Goal: Transaction & Acquisition: Book appointment/travel/reservation

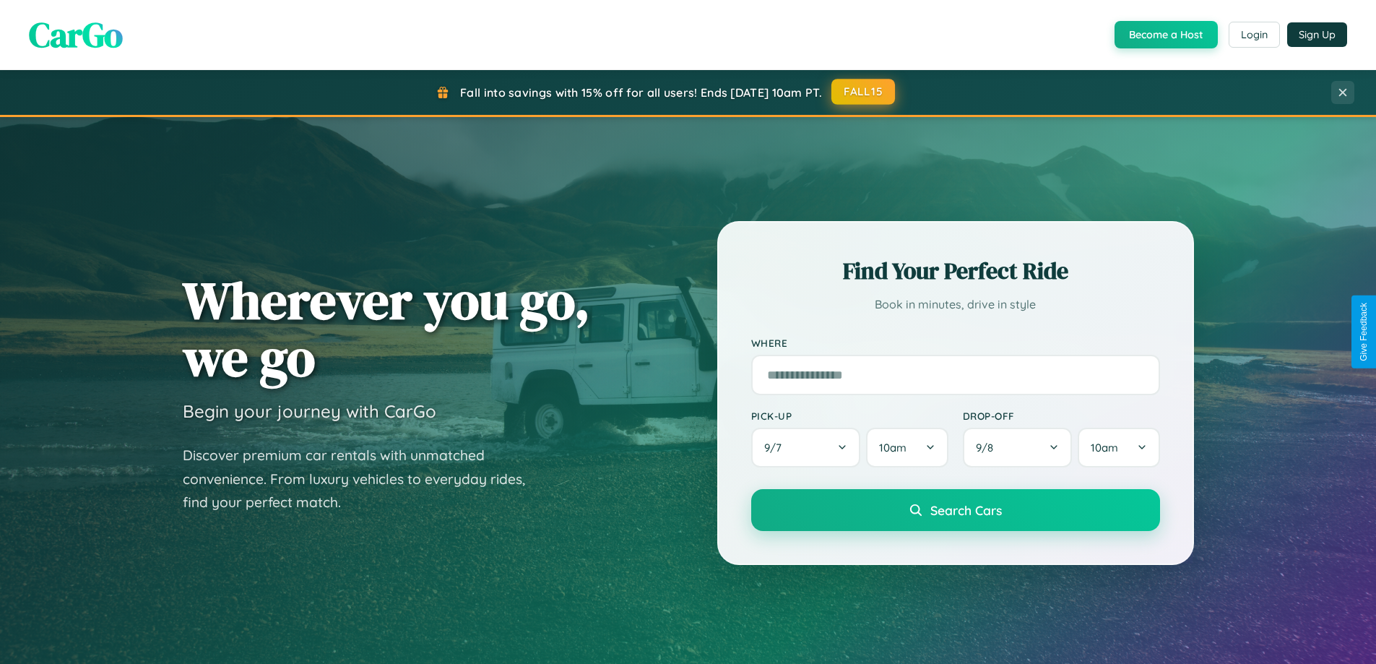
click at [864, 92] on button "FALL15" at bounding box center [863, 92] width 64 height 26
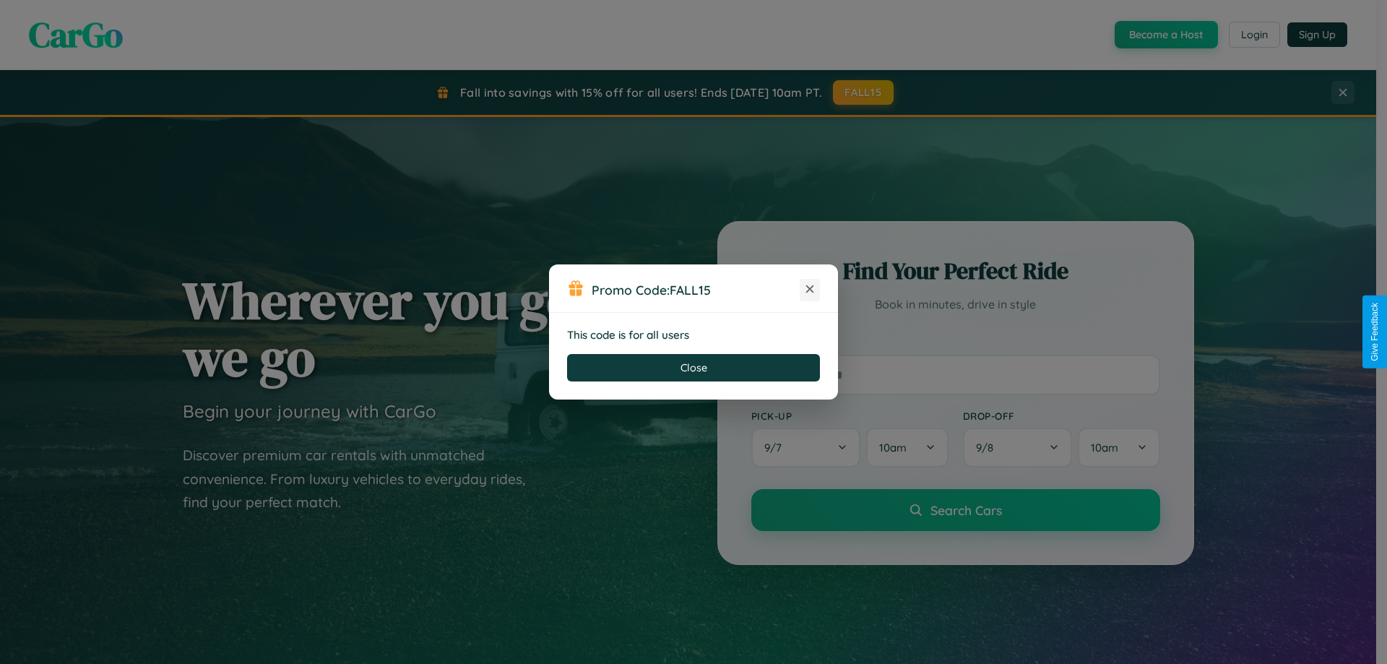
click at [810, 290] on icon at bounding box center [809, 289] width 14 height 14
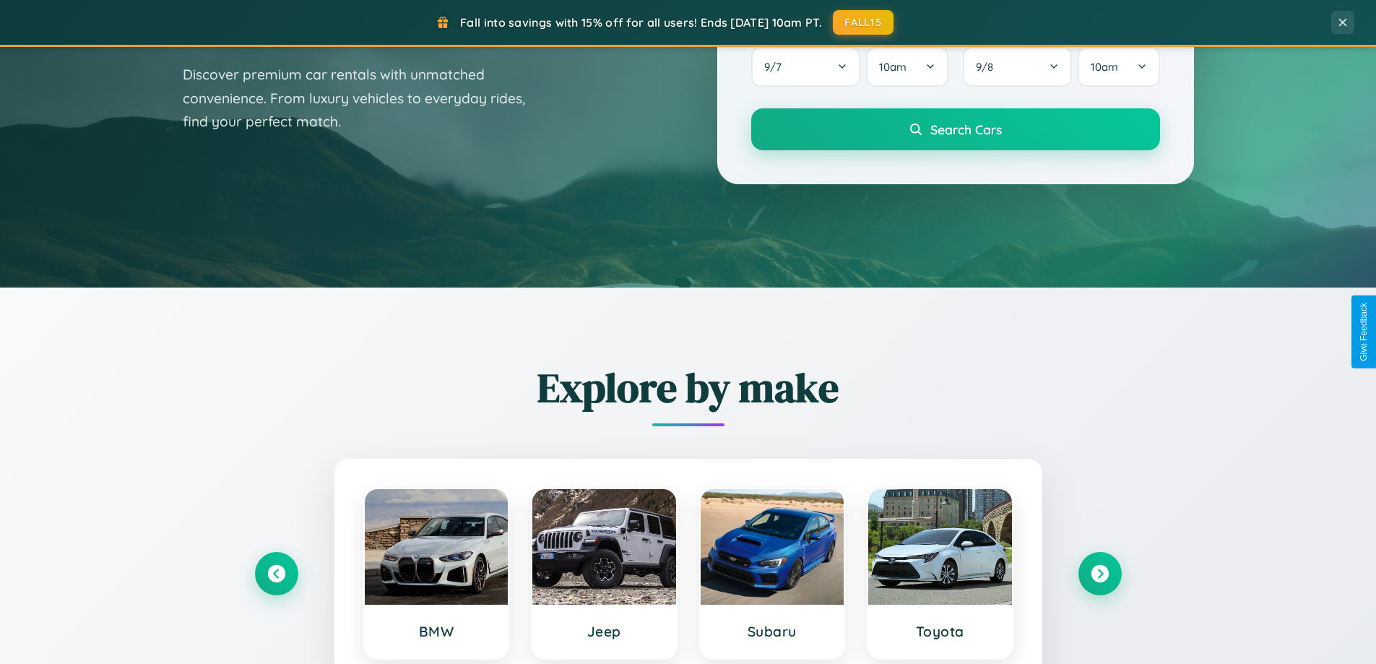
scroll to position [994, 0]
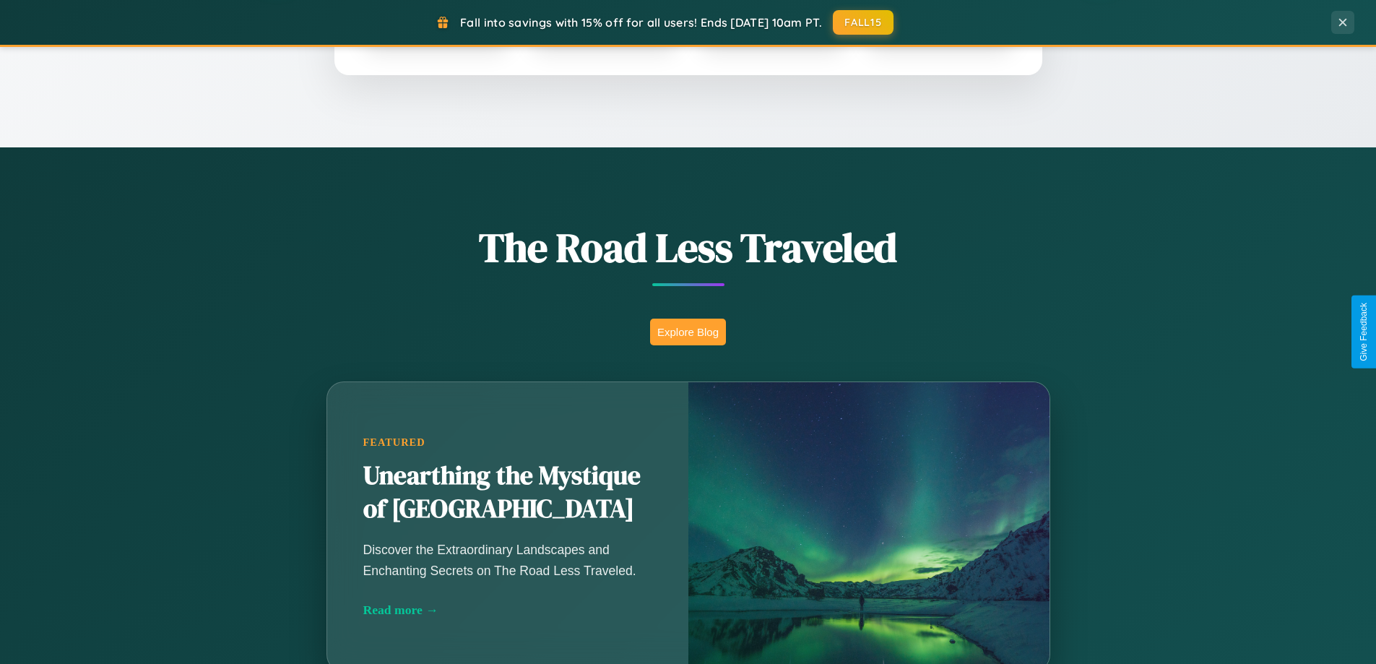
click at [688, 332] on button "Explore Blog" at bounding box center [688, 332] width 76 height 27
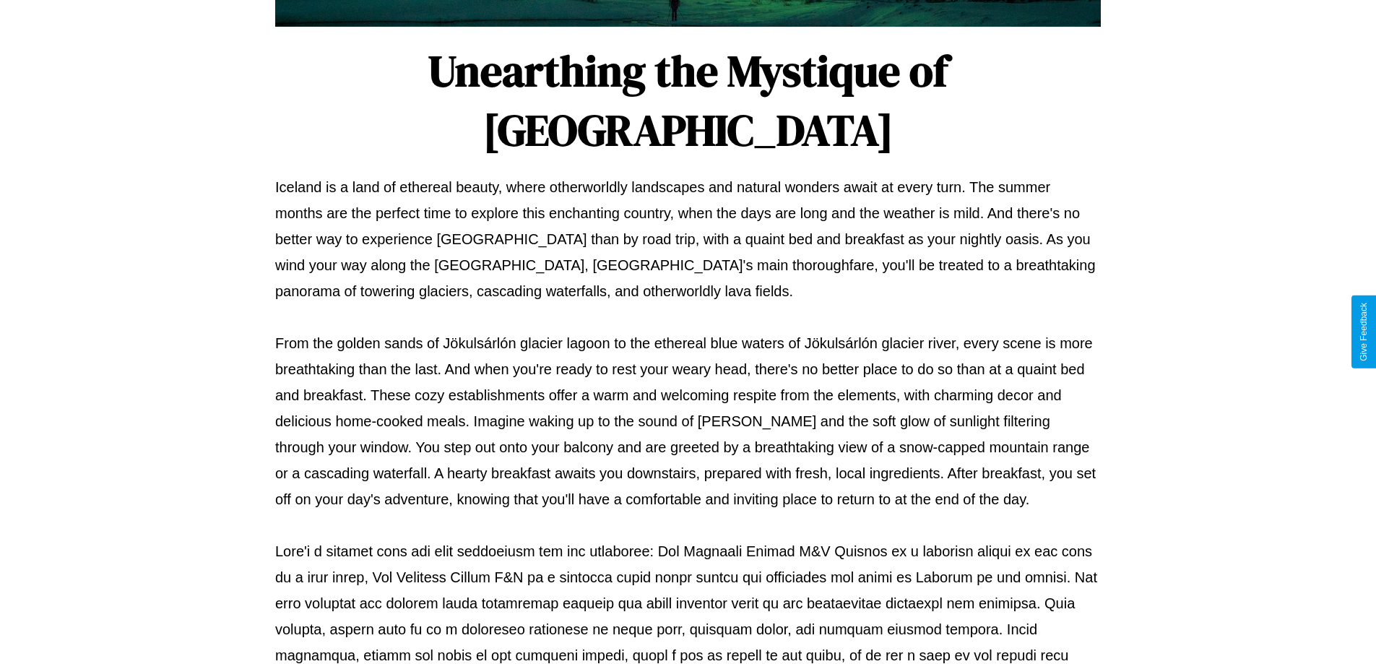
scroll to position [467, 0]
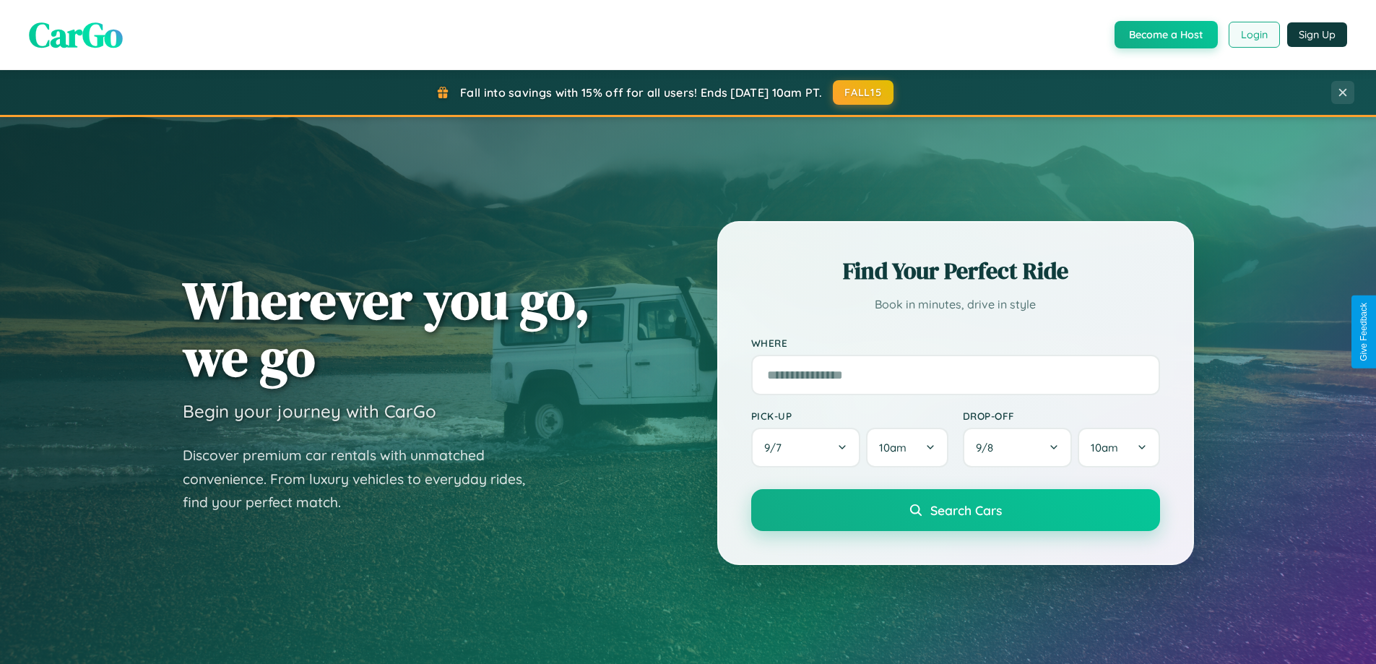
click at [1253, 35] on button "Login" at bounding box center [1254, 35] width 51 height 26
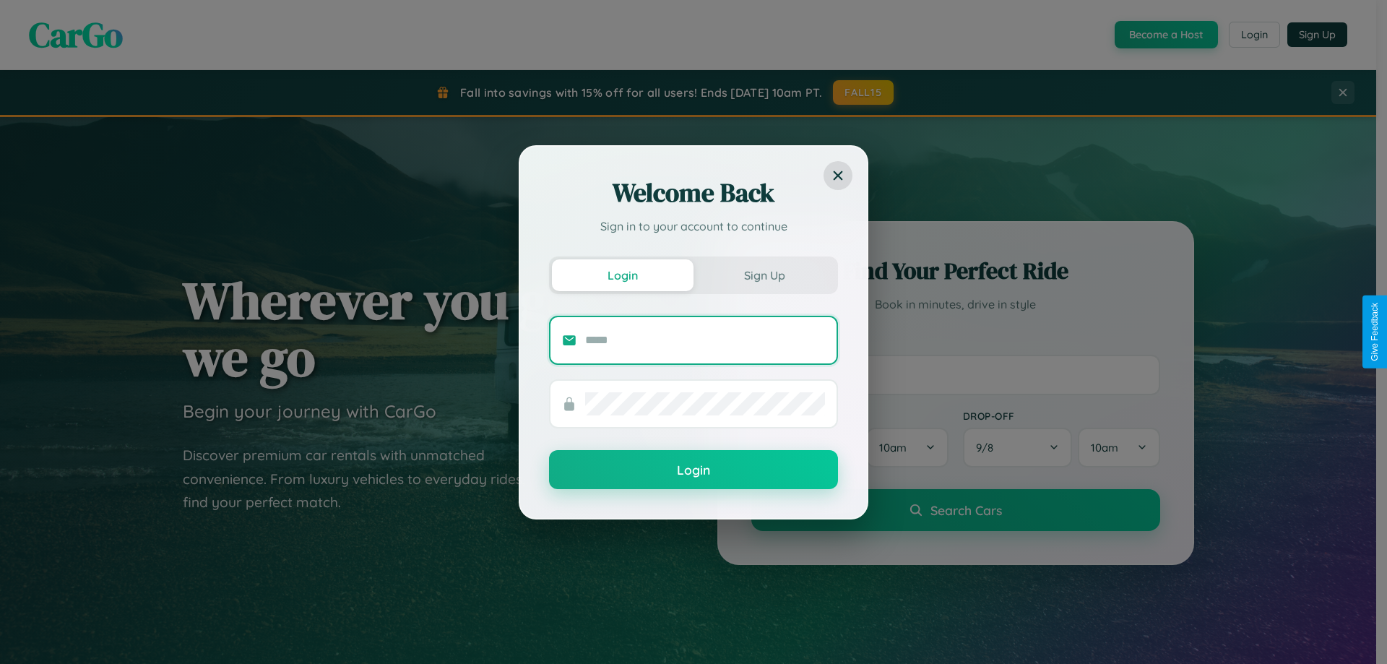
click at [705, 339] on input "text" at bounding box center [705, 340] width 240 height 23
type input "**********"
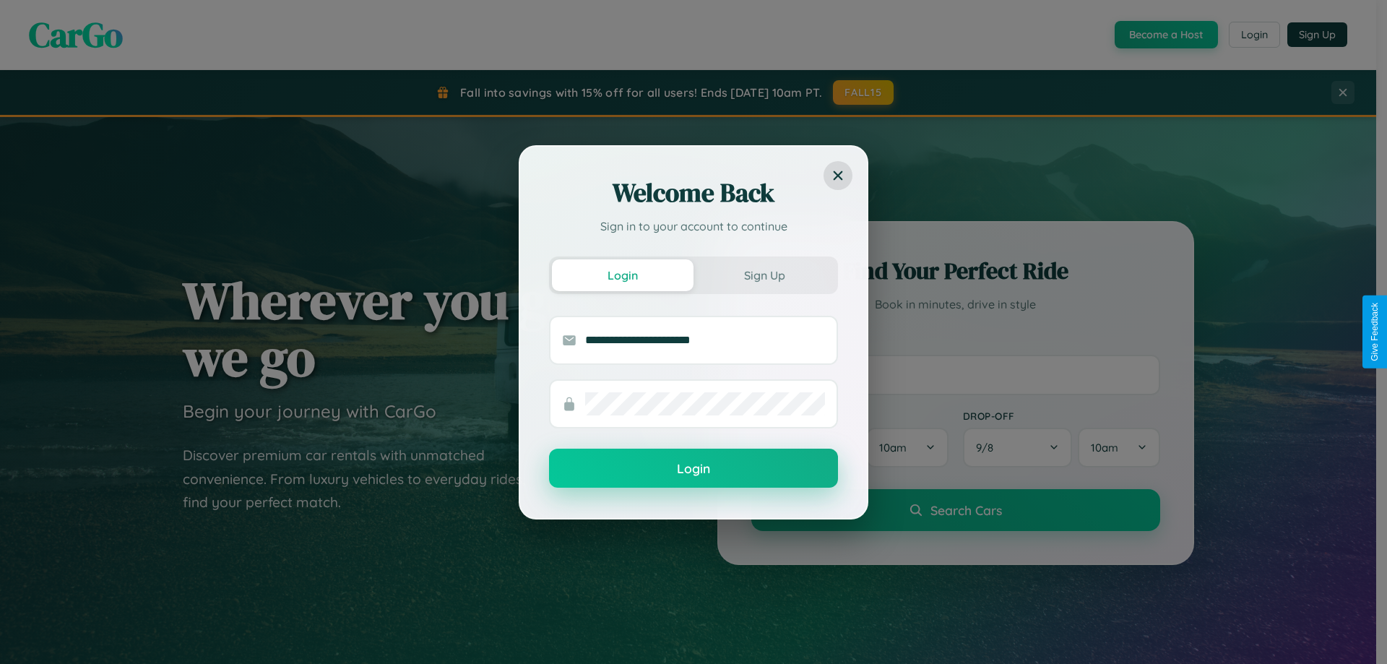
click at [693, 469] on button "Login" at bounding box center [693, 468] width 289 height 39
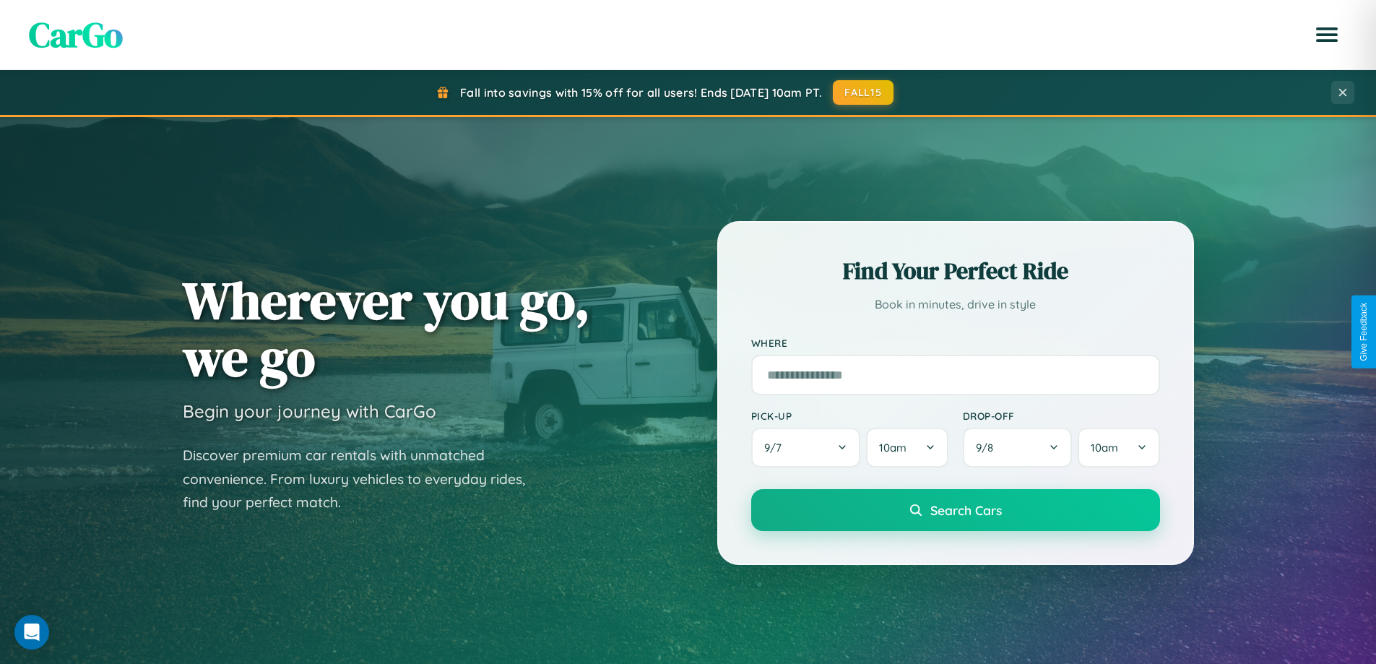
scroll to position [43, 0]
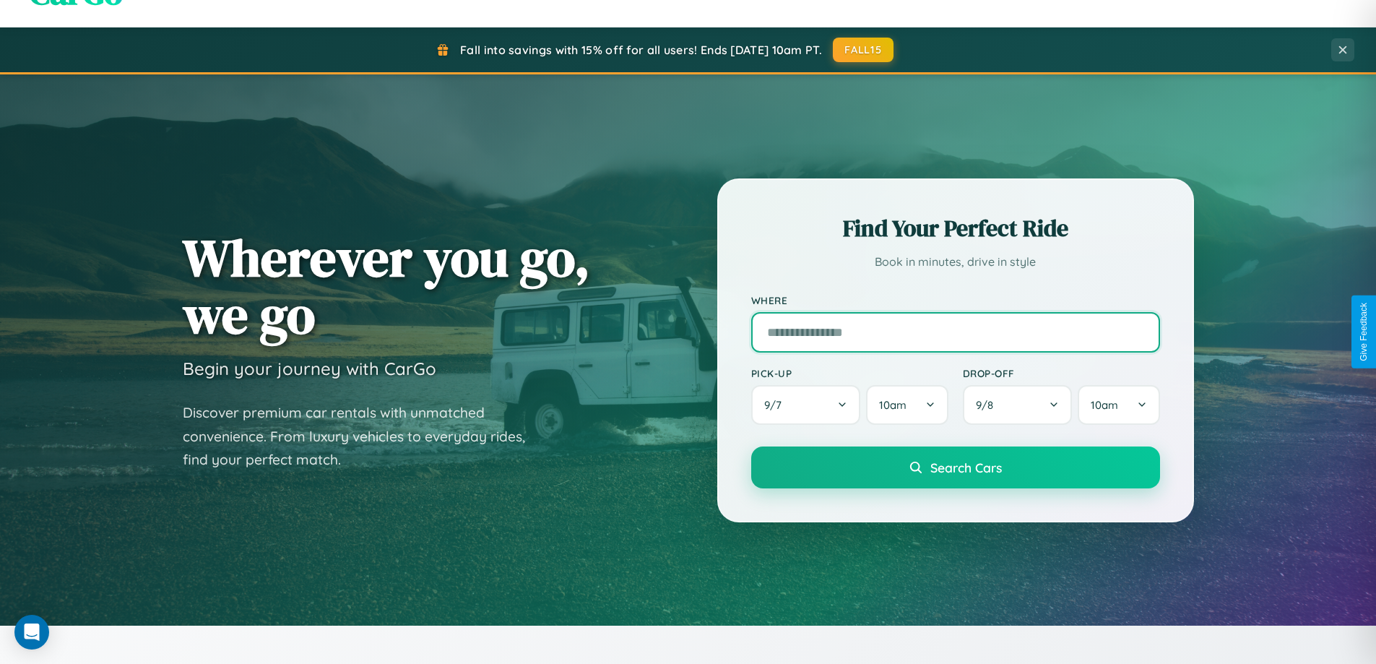
click at [955, 332] on input "text" at bounding box center [955, 332] width 409 height 40
type input "******"
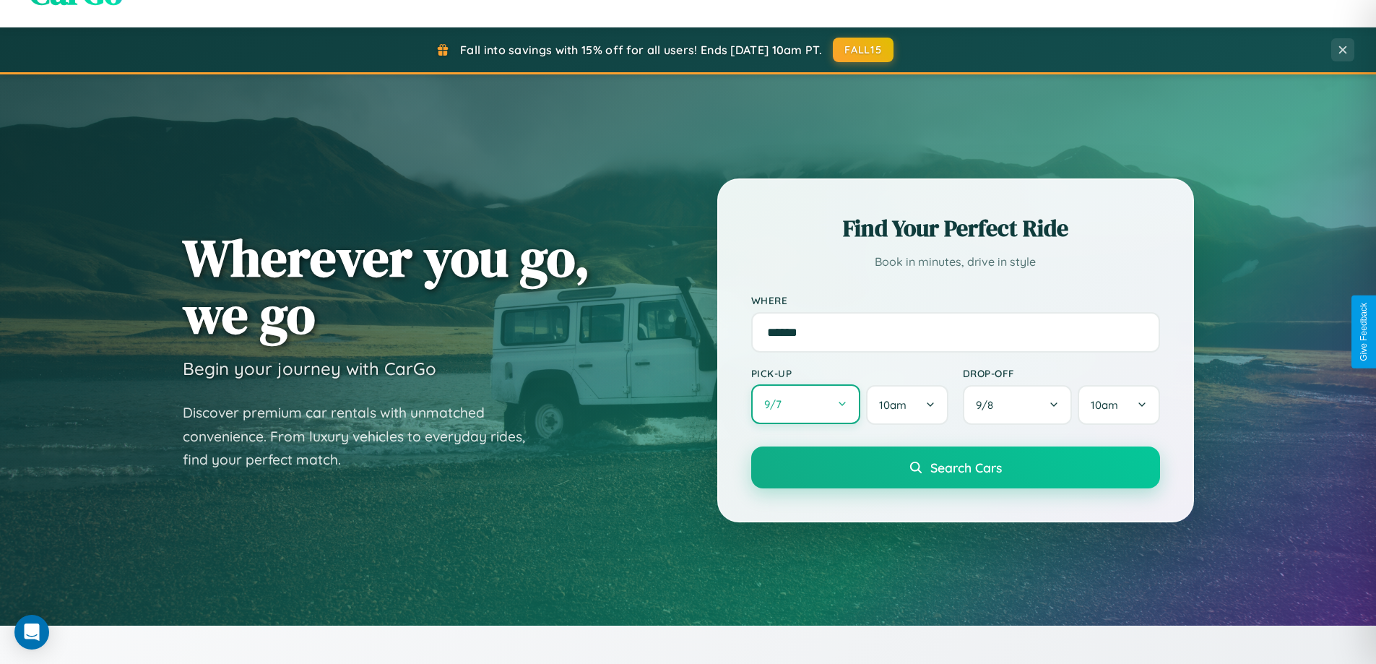
click at [805, 405] on button "9 / 7" at bounding box center [806, 404] width 110 height 40
select select "*"
select select "****"
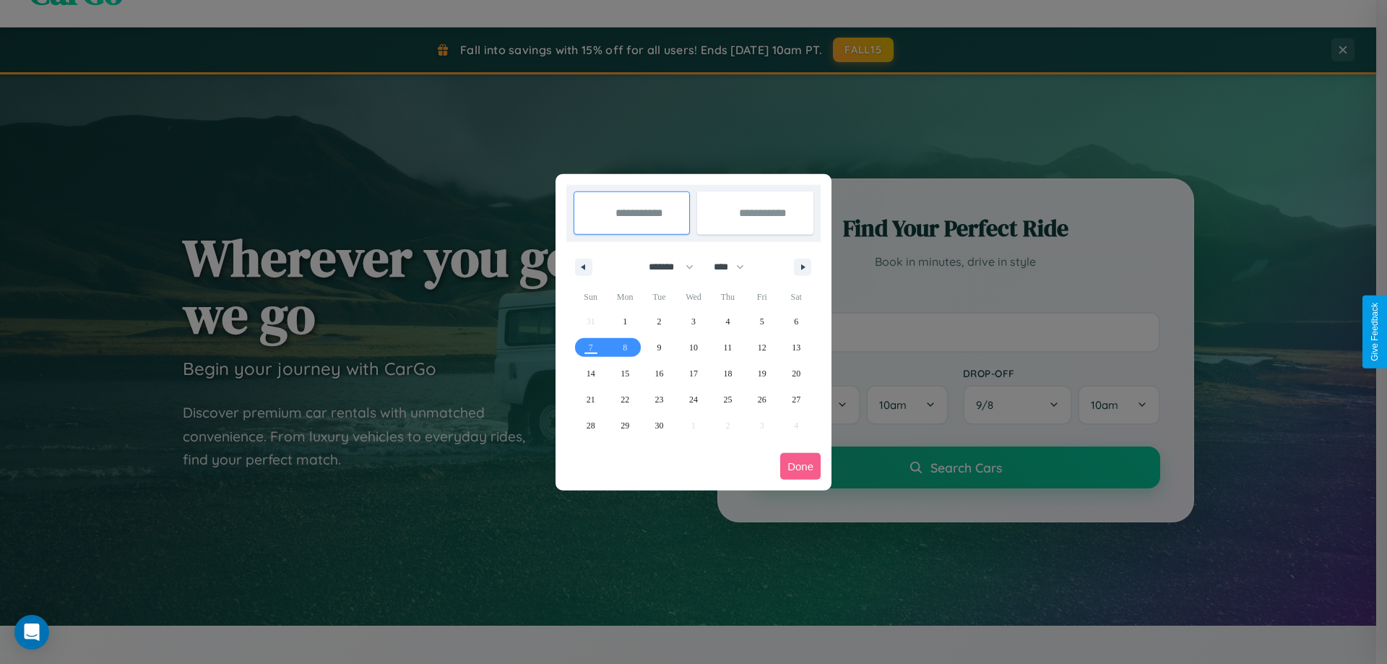
drag, startPoint x: 664, startPoint y: 267, endPoint x: 693, endPoint y: 290, distance: 37.0
click at [664, 267] on select "******* ******** ***** ***** *** **** **** ****** ********* ******* ******** **…" at bounding box center [668, 267] width 61 height 24
select select "*"
drag, startPoint x: 735, startPoint y: 267, endPoint x: 693, endPoint y: 290, distance: 47.8
click at [735, 267] on select "**** **** **** **** **** **** **** **** **** **** **** **** **** **** **** ****…" at bounding box center [727, 267] width 43 height 24
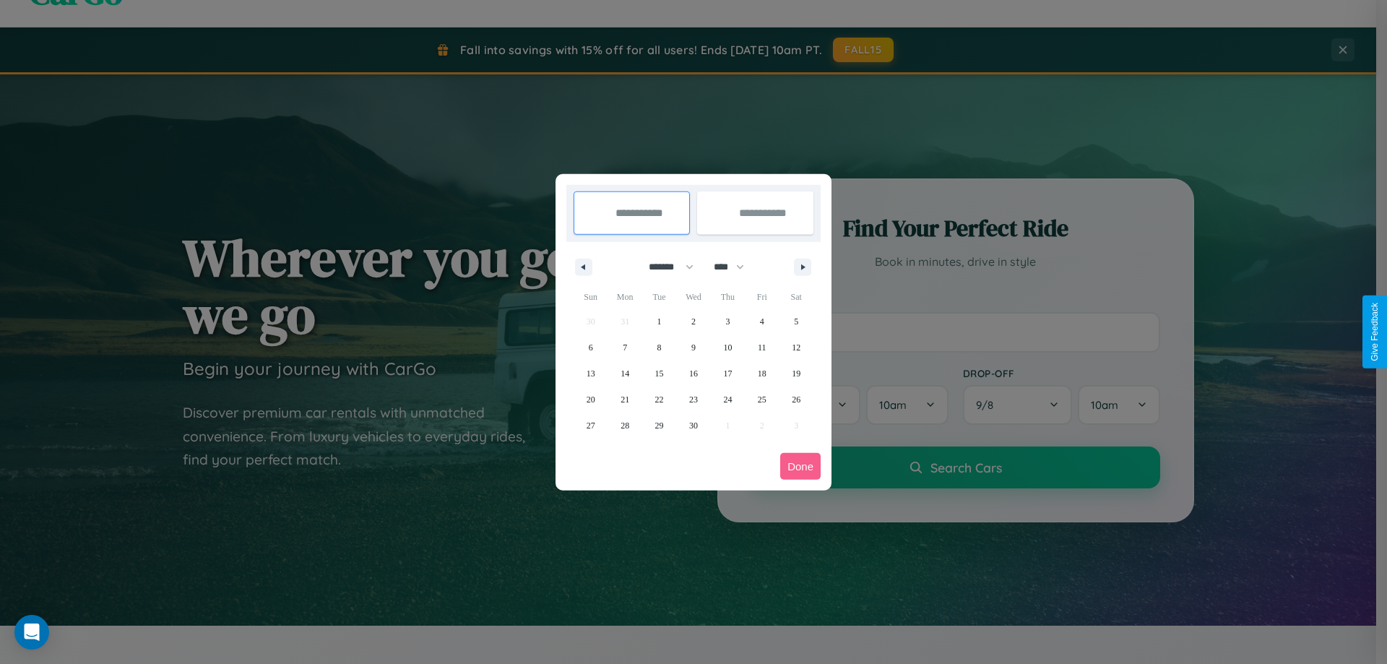
select select "****"
click at [590, 373] on span "12" at bounding box center [590, 373] width 9 height 26
type input "**********"
click at [796, 373] on span "18" at bounding box center [796, 373] width 9 height 26
type input "**********"
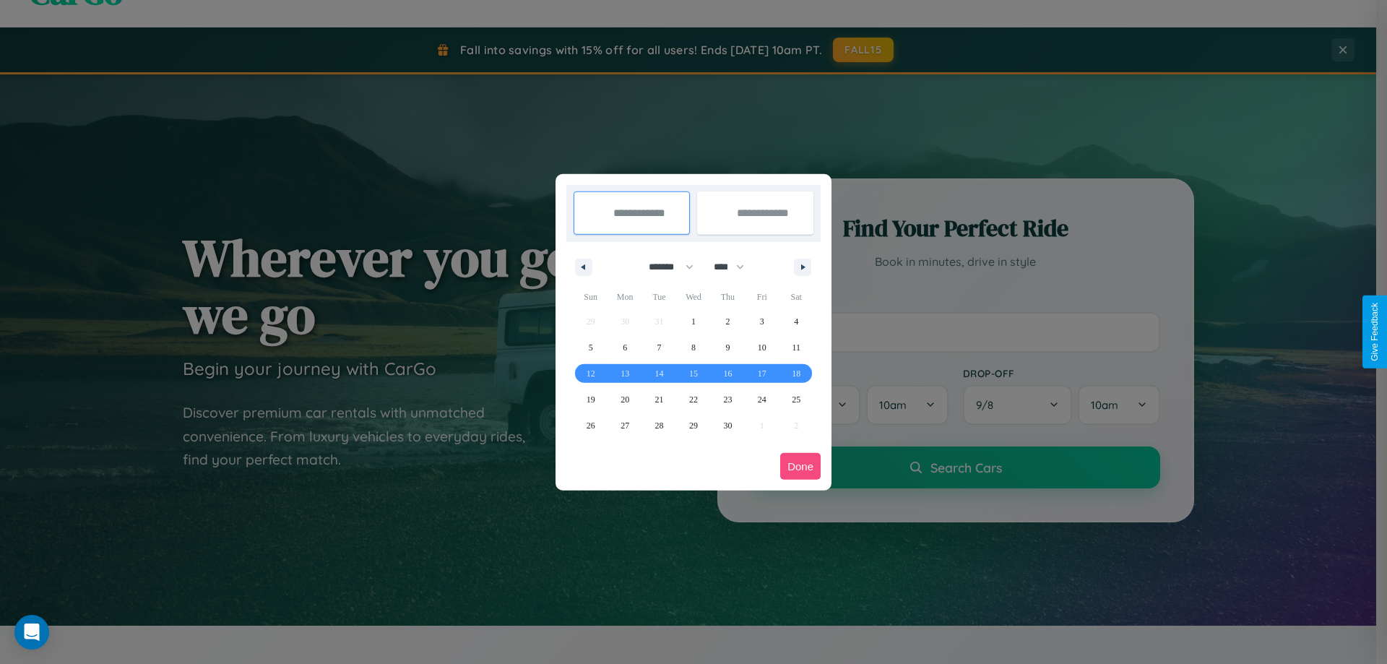
click at [800, 466] on button "Done" at bounding box center [800, 466] width 40 height 27
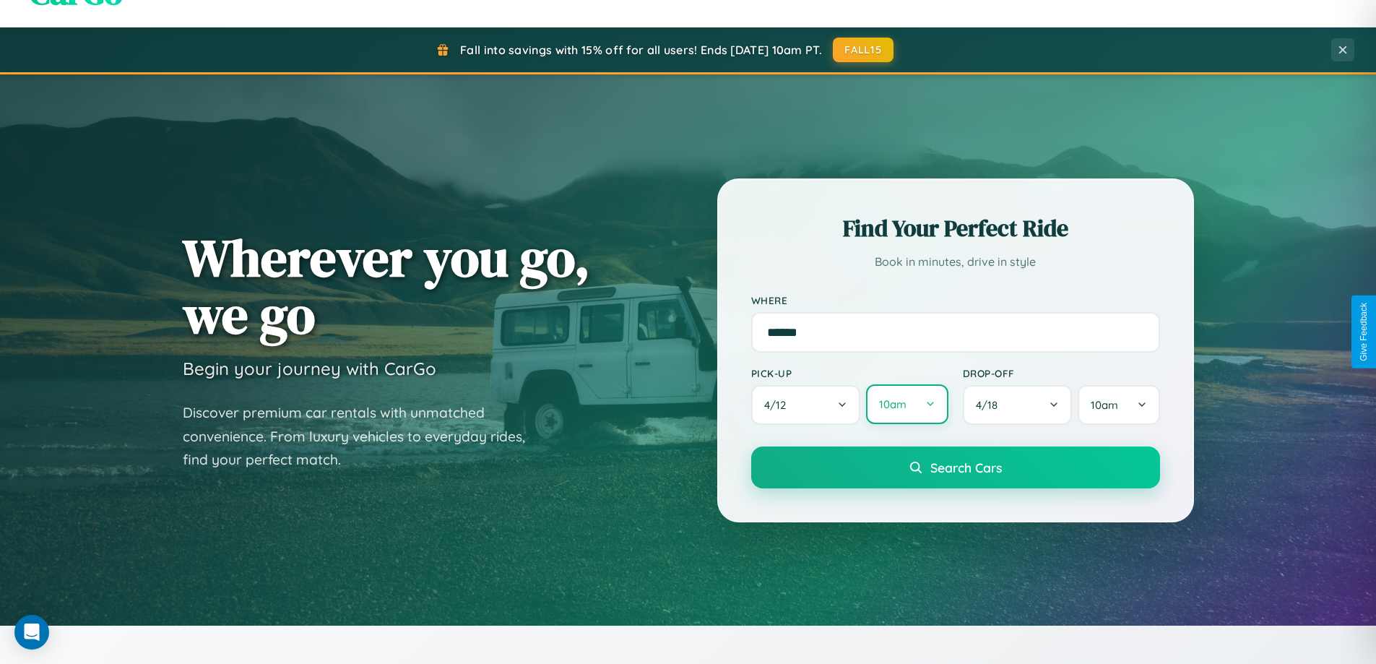
click at [906, 404] on button "10am" at bounding box center [907, 404] width 82 height 40
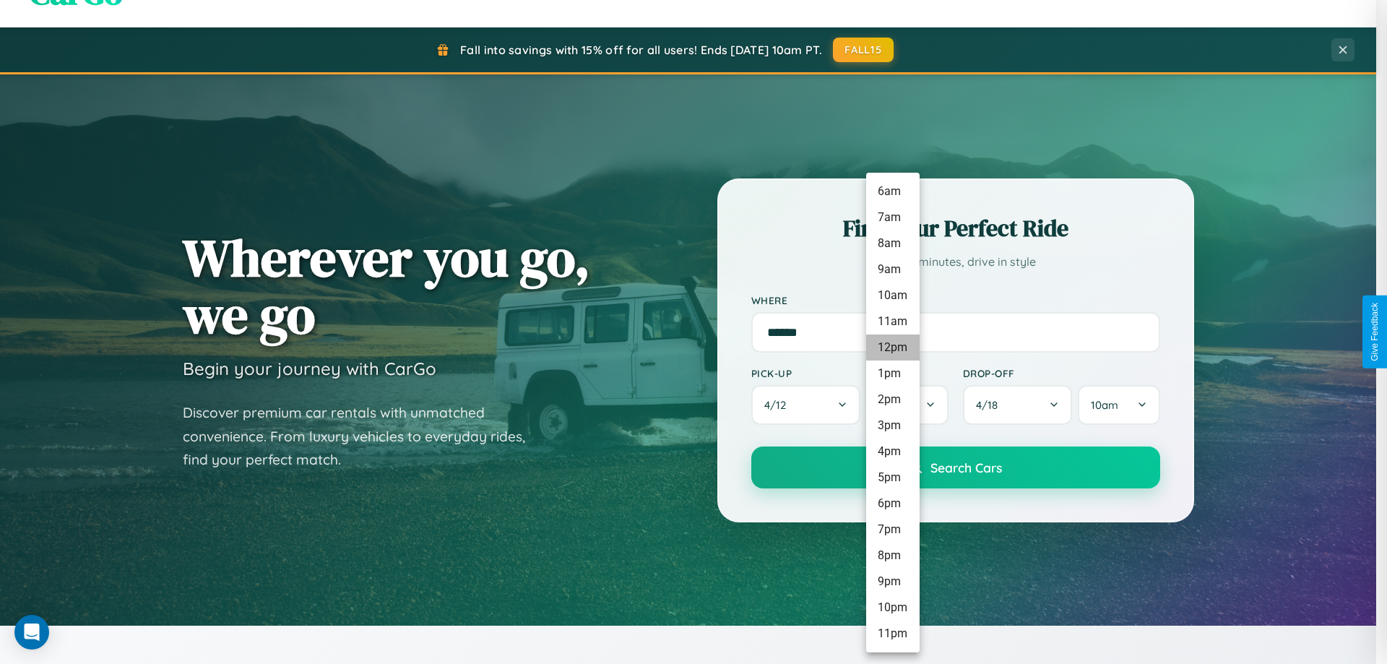
click at [892, 347] on li "12pm" at bounding box center [892, 347] width 53 height 26
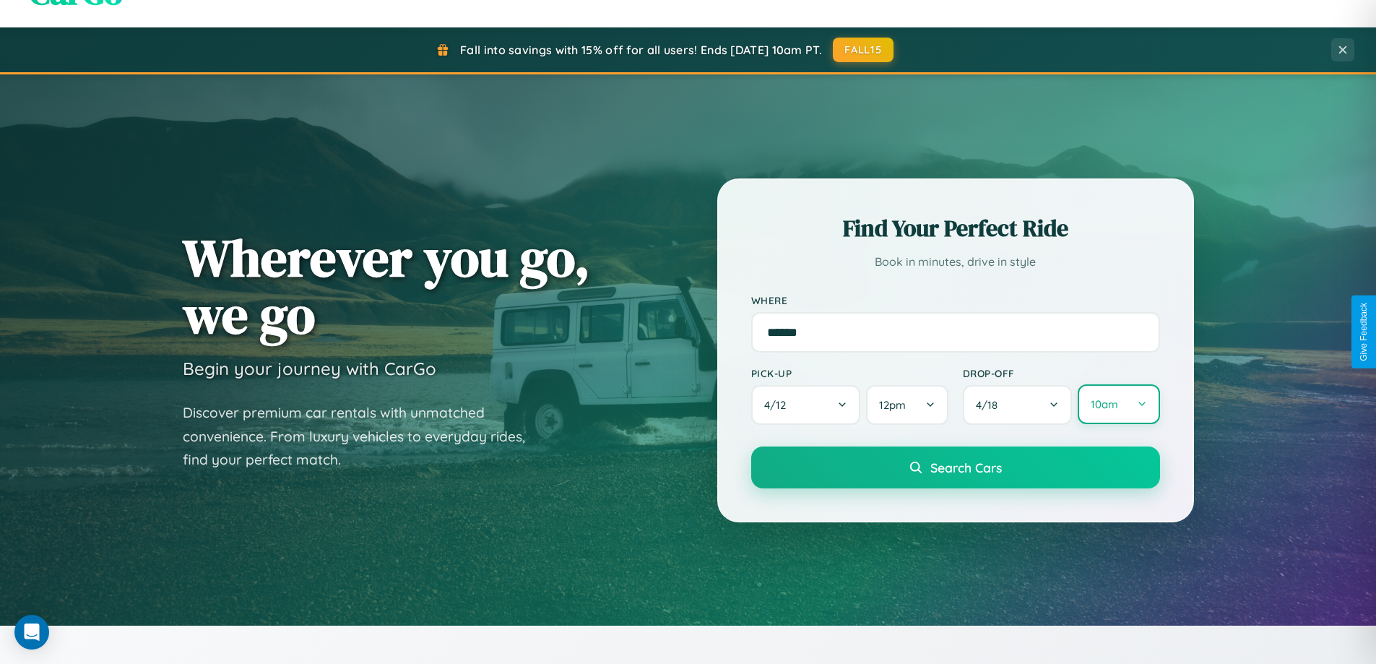
click at [1118, 404] on button "10am" at bounding box center [1119, 404] width 82 height 40
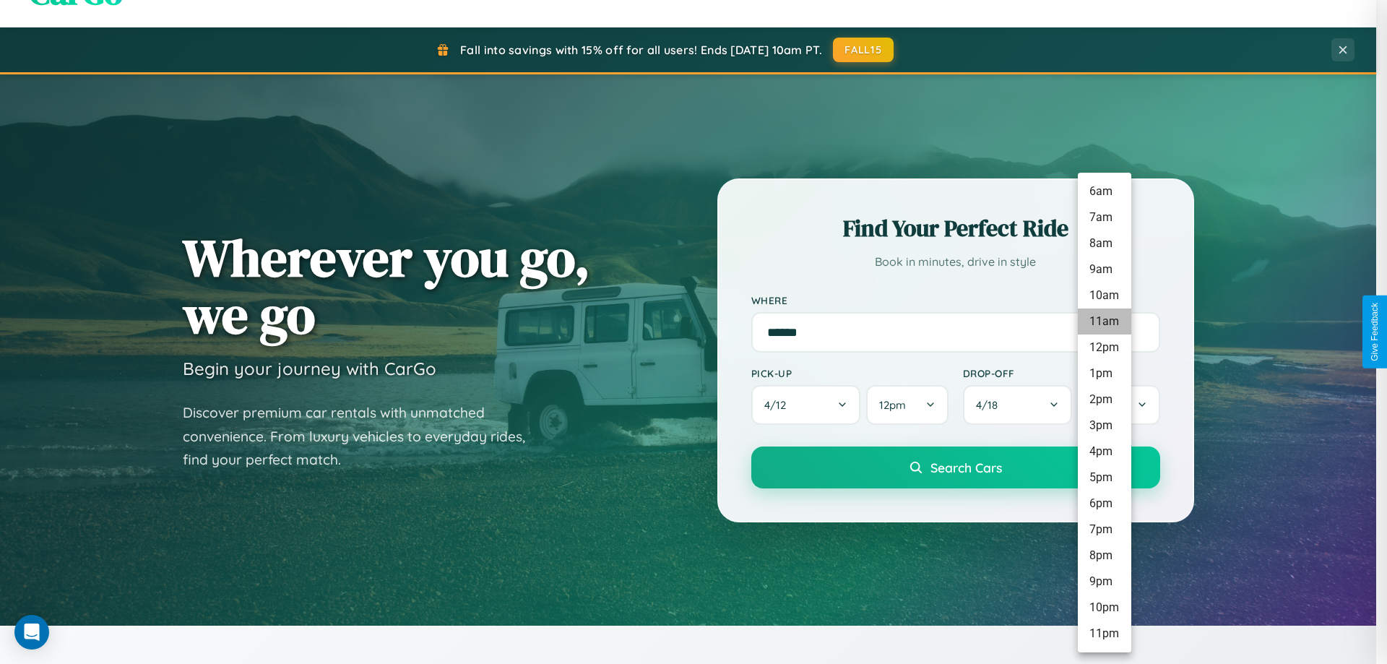
click at [1104, 321] on li "11am" at bounding box center [1104, 321] width 53 height 26
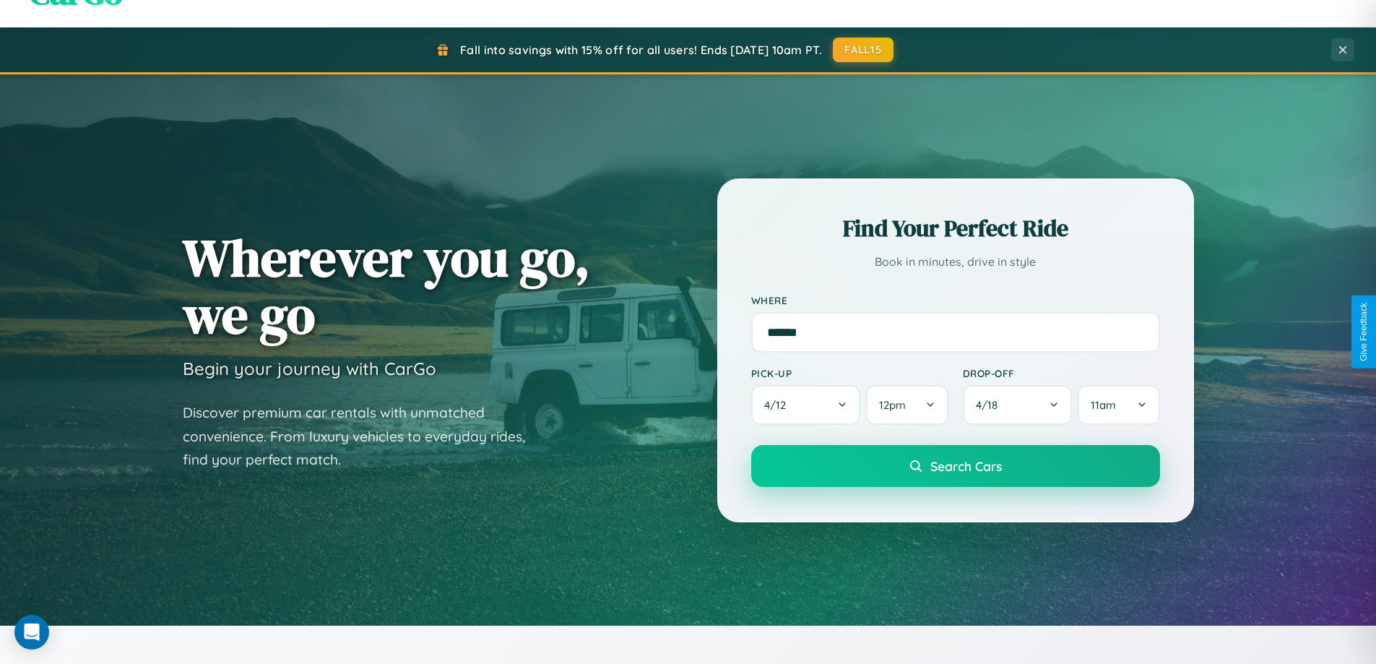
click at [955, 467] on span "Search Cars" at bounding box center [966, 466] width 72 height 16
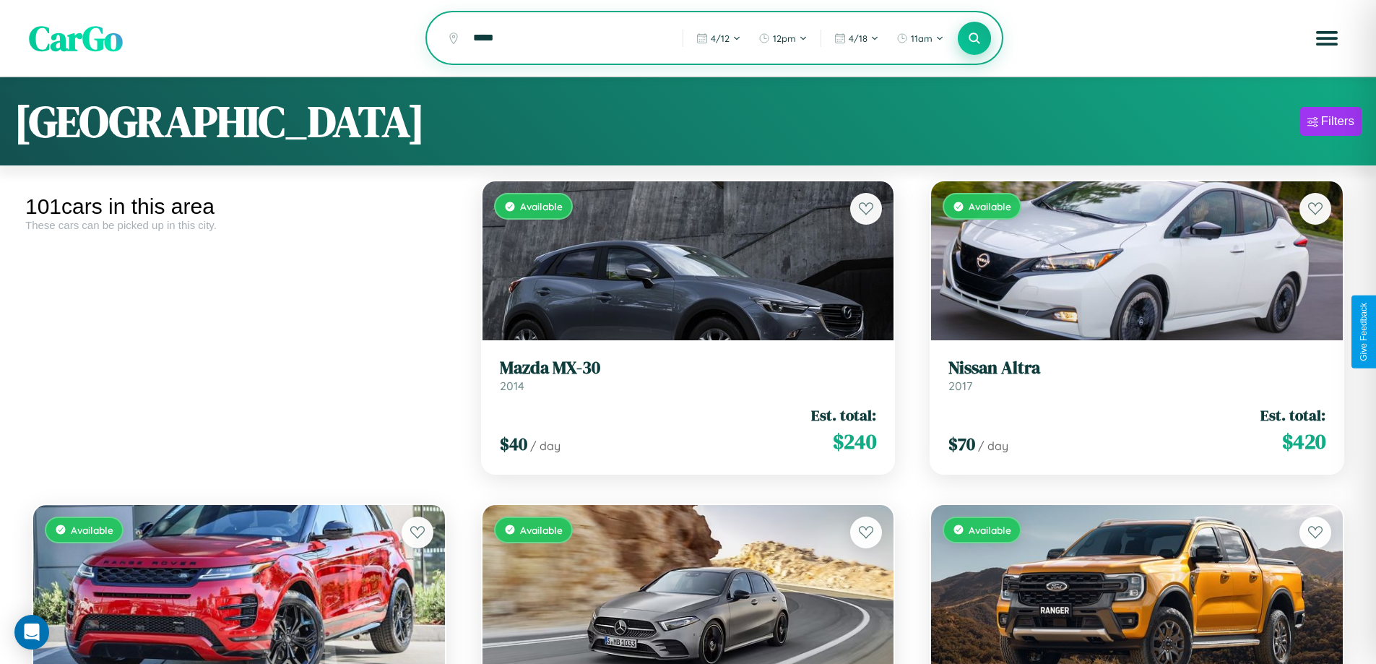
click at [974, 39] on icon at bounding box center [975, 38] width 14 height 14
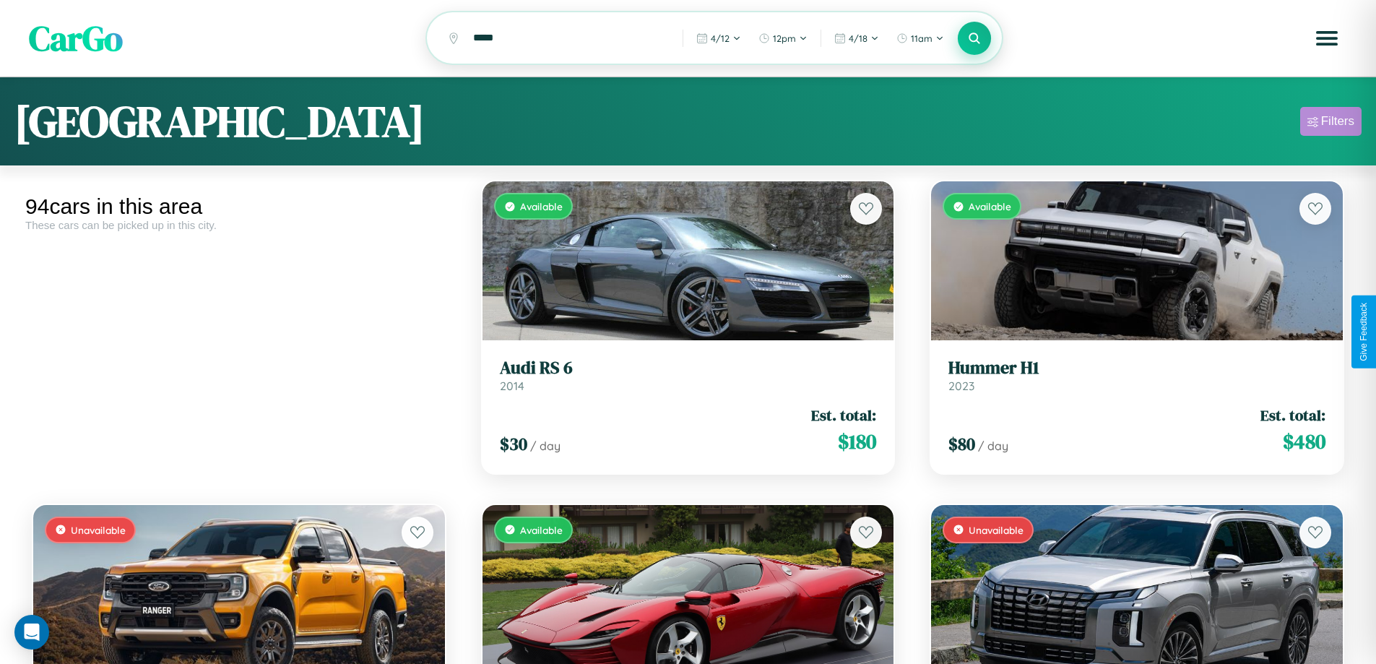
click at [1330, 124] on div "Filters" at bounding box center [1337, 121] width 33 height 14
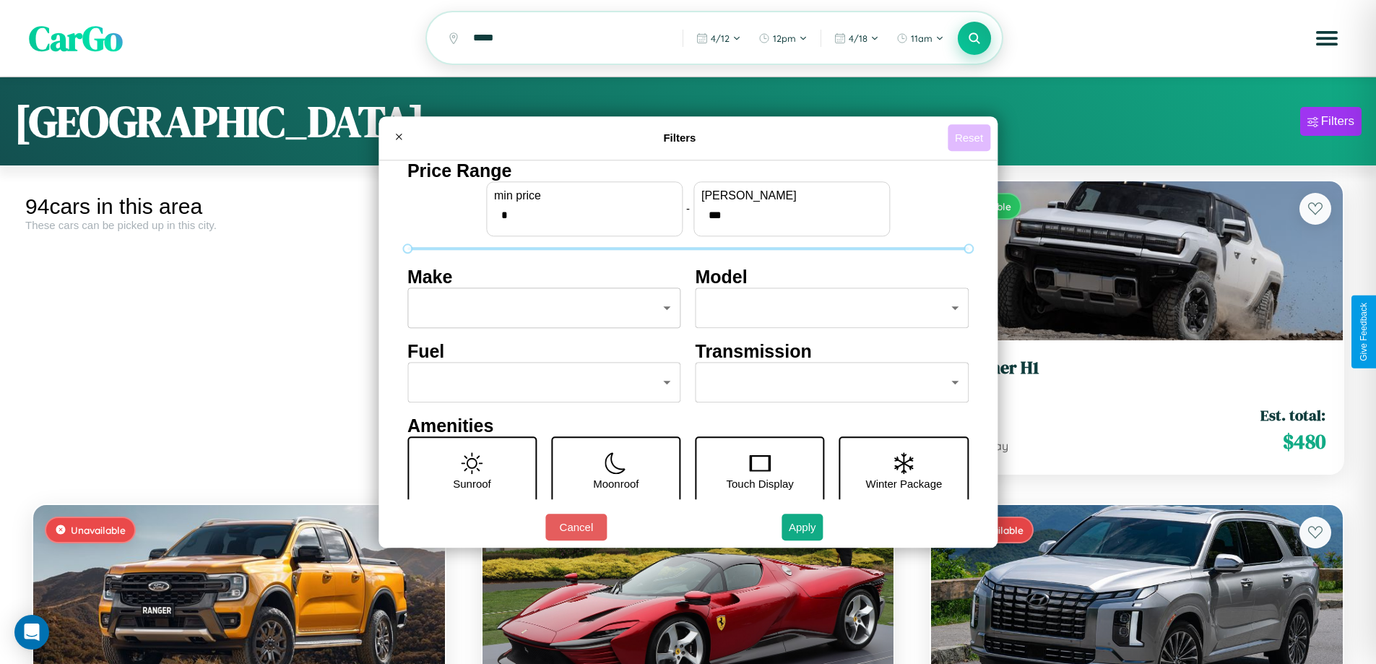
click at [971, 137] on button "Reset" at bounding box center [969, 137] width 43 height 27
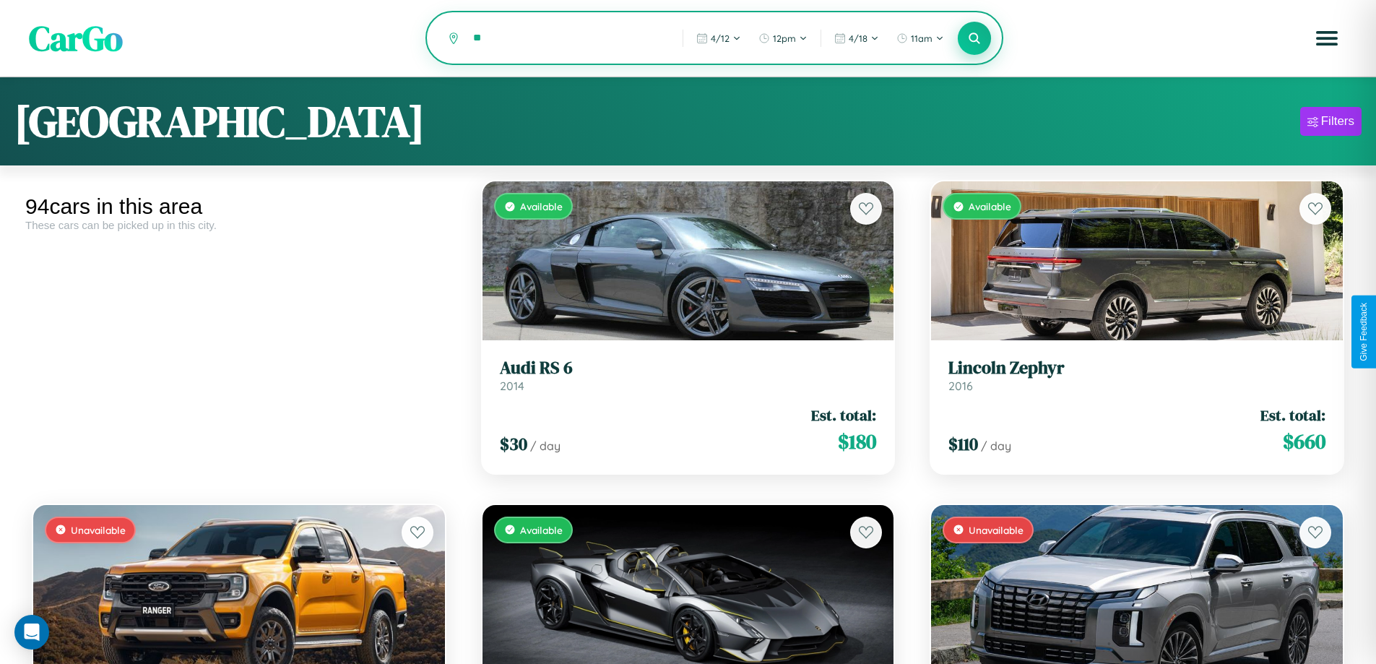
type input "*"
type input "*****"
click at [974, 39] on icon at bounding box center [975, 38] width 14 height 14
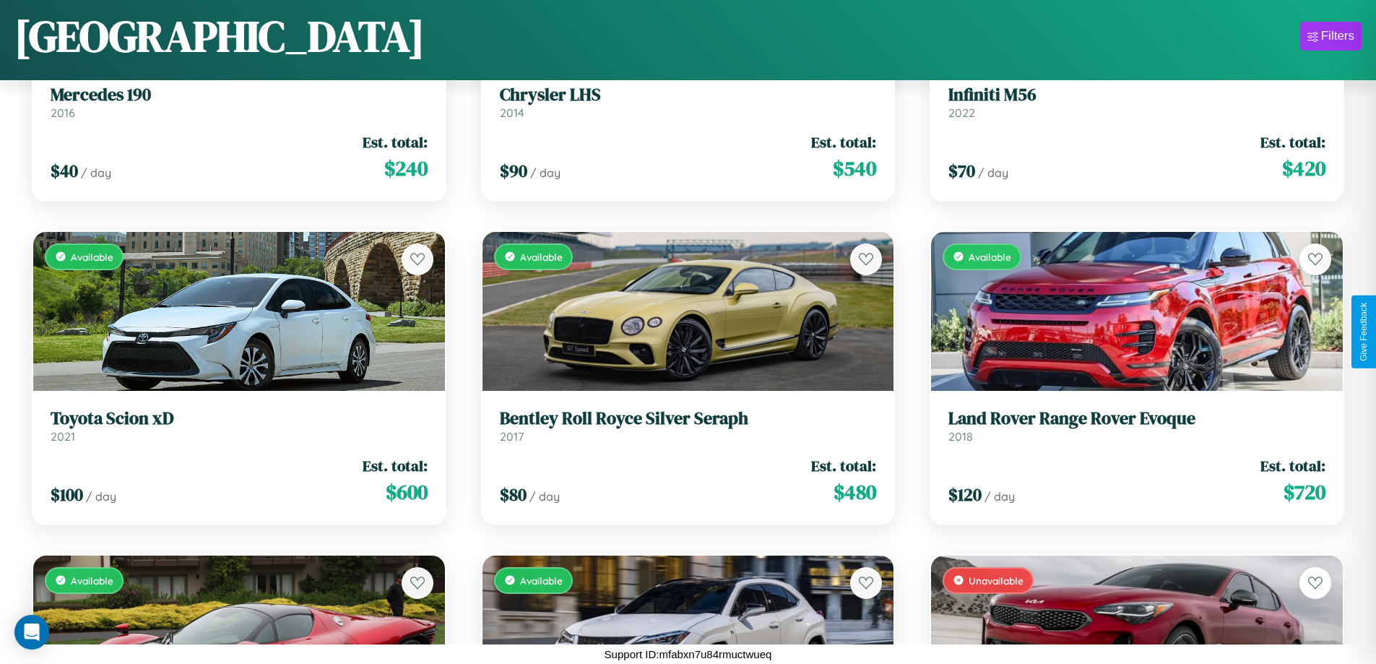
scroll to position [1497, 0]
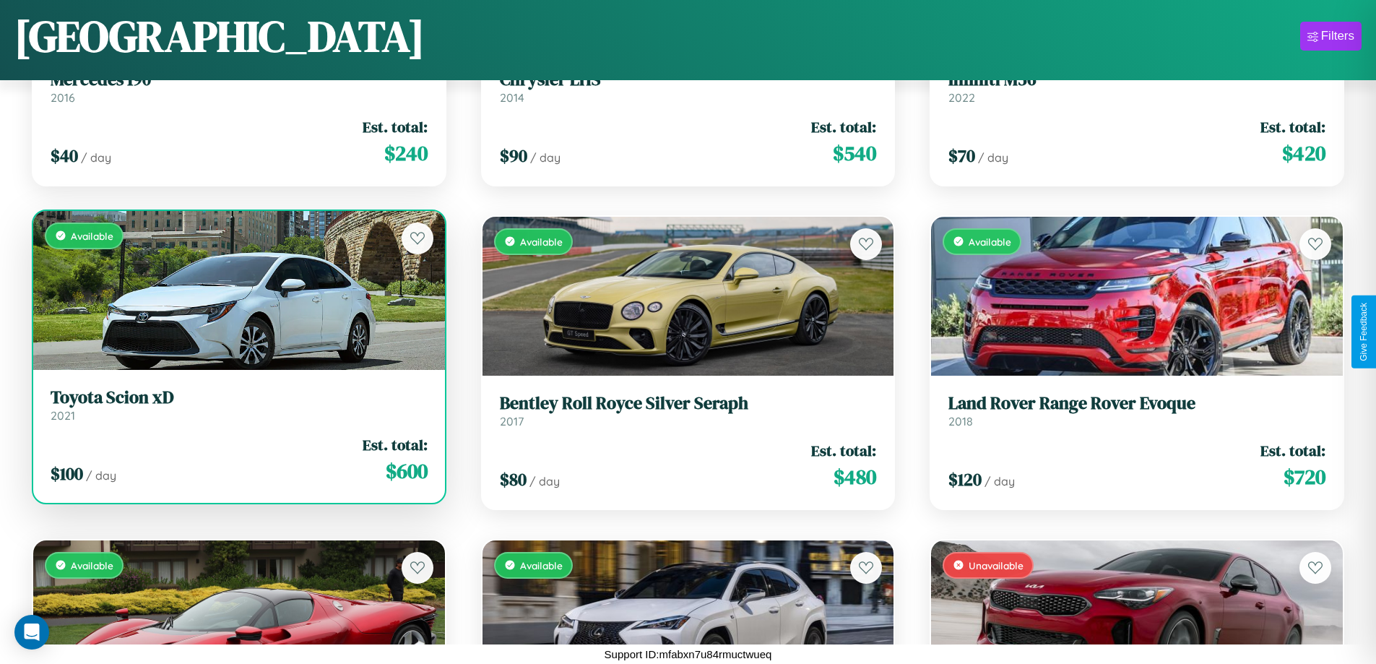
click at [237, 459] on div "$ 100 / day Est. total: $ 600" at bounding box center [239, 459] width 377 height 51
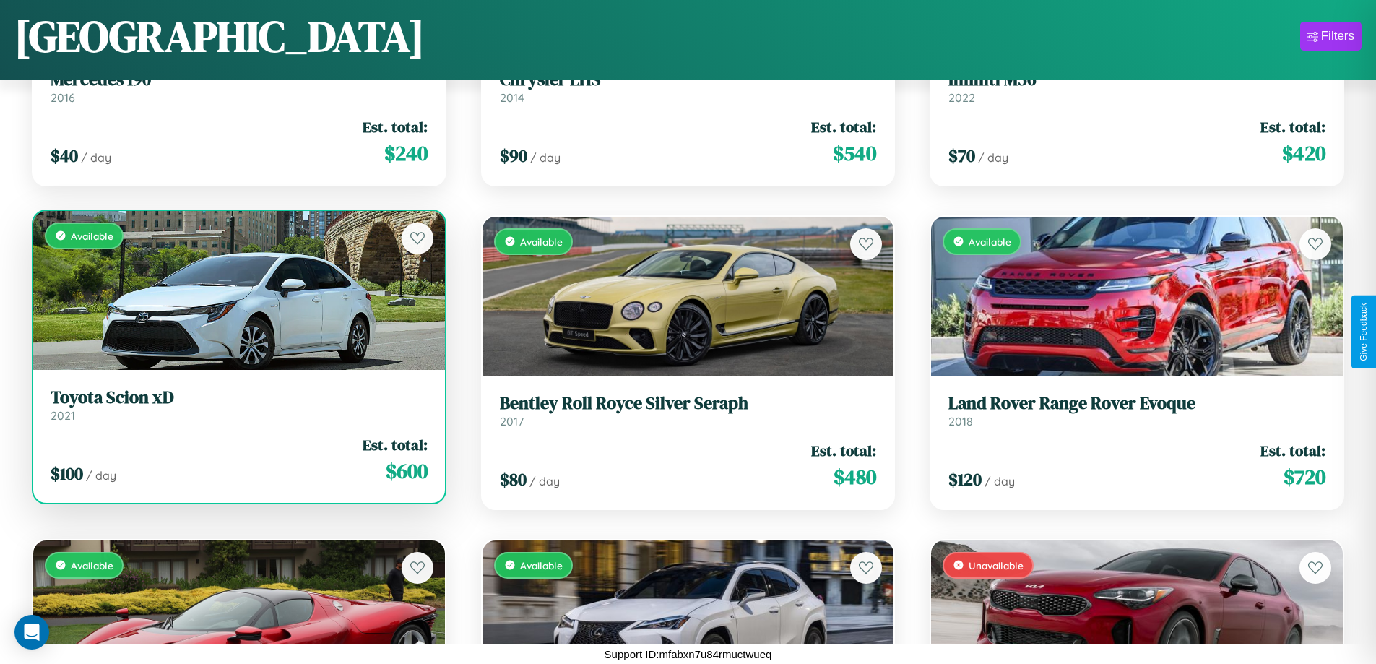
click at [237, 459] on div "$ 100 / day Est. total: $ 600" at bounding box center [239, 459] width 377 height 51
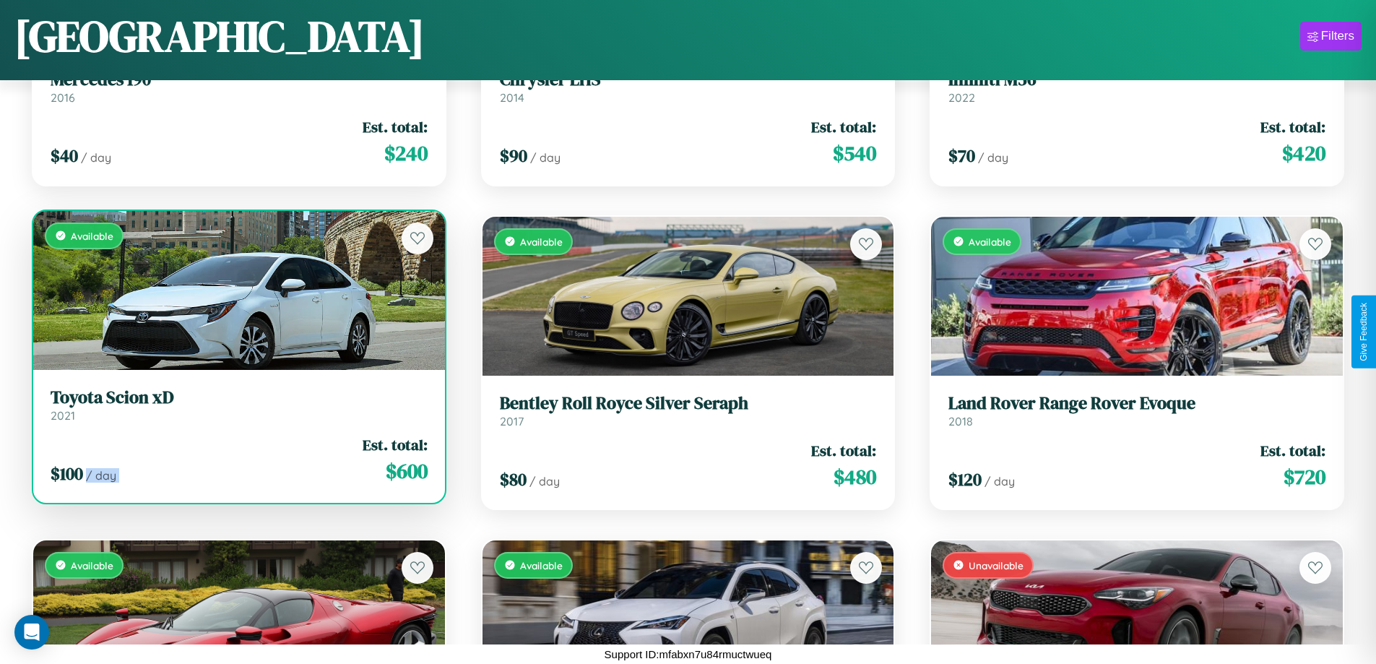
click at [237, 459] on div "$ 100 / day Est. total: $ 600" at bounding box center [239, 459] width 377 height 51
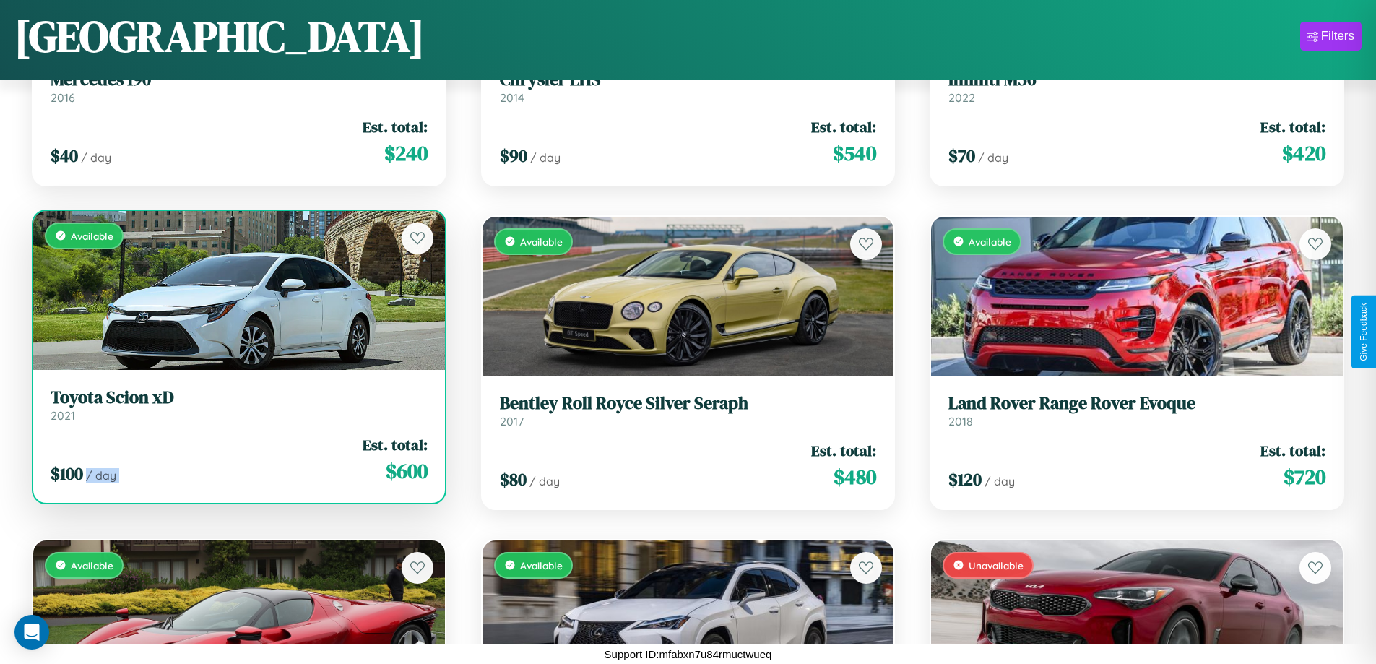
click at [237, 459] on div "$ 100 / day Est. total: $ 600" at bounding box center [239, 459] width 377 height 51
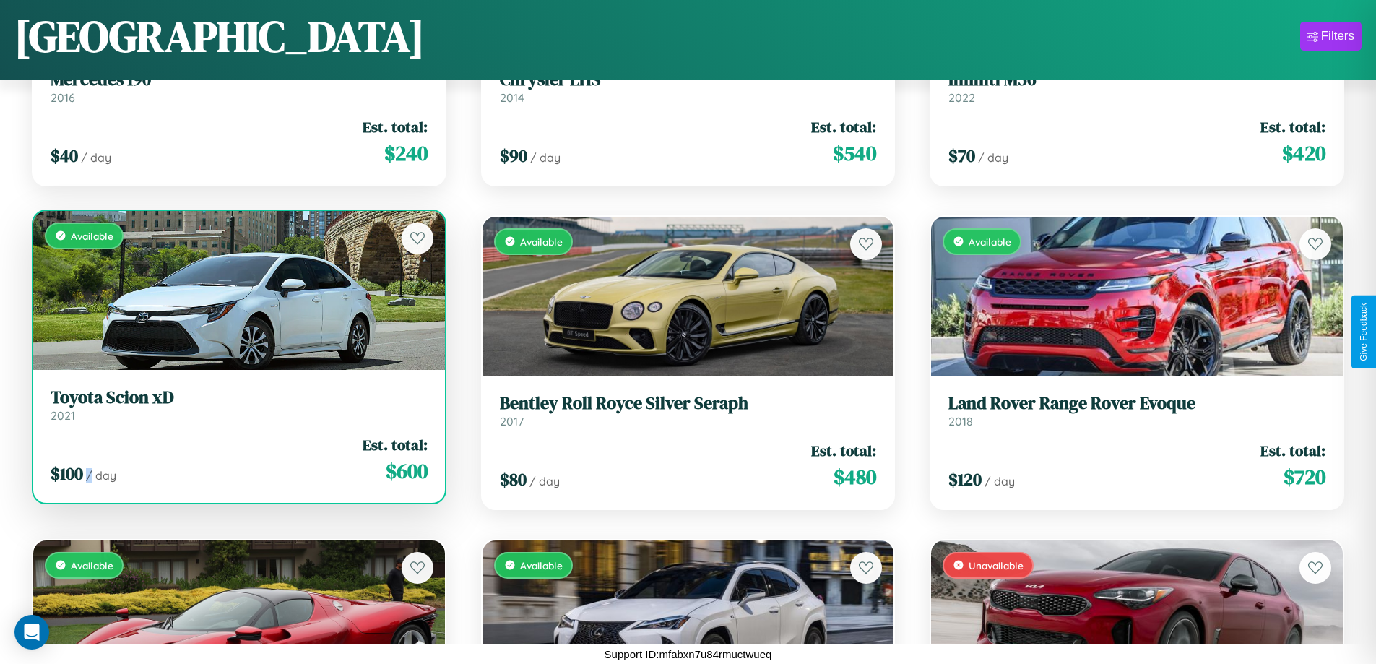
click at [237, 459] on div "$ 100 / day Est. total: $ 600" at bounding box center [239, 459] width 377 height 51
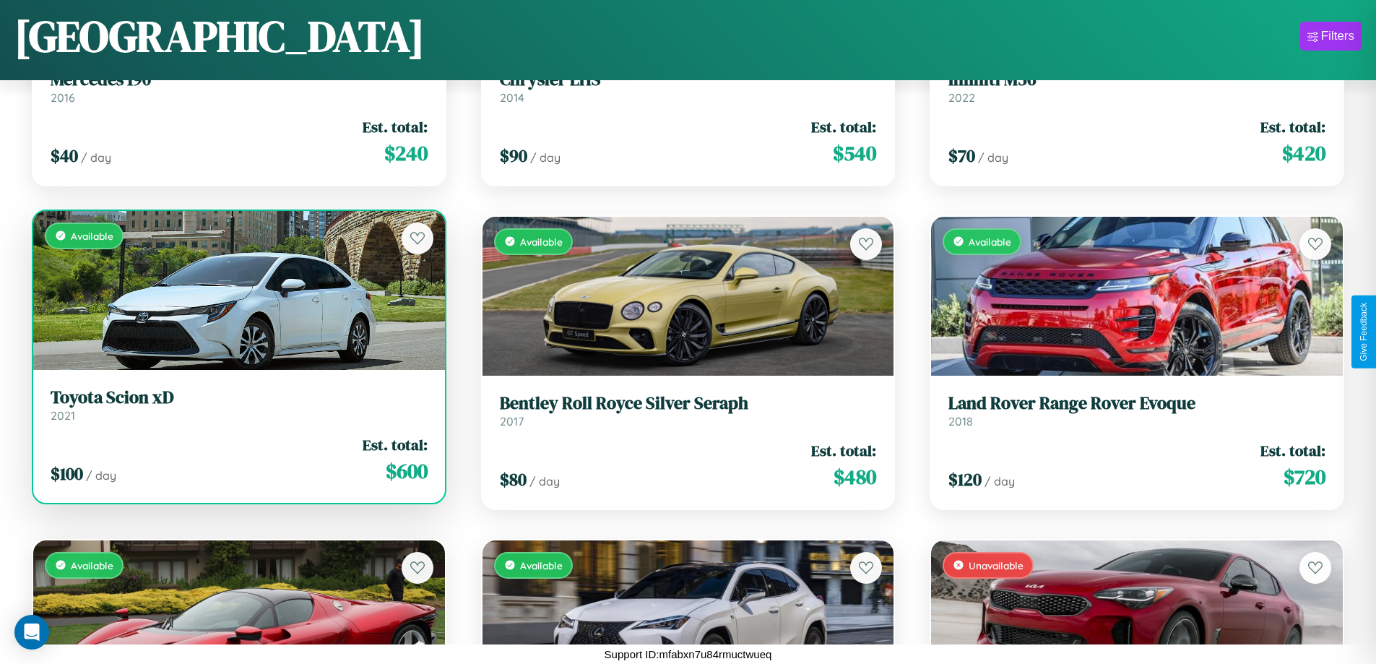
click at [237, 404] on h3 "Toyota Scion xD" at bounding box center [239, 397] width 377 height 21
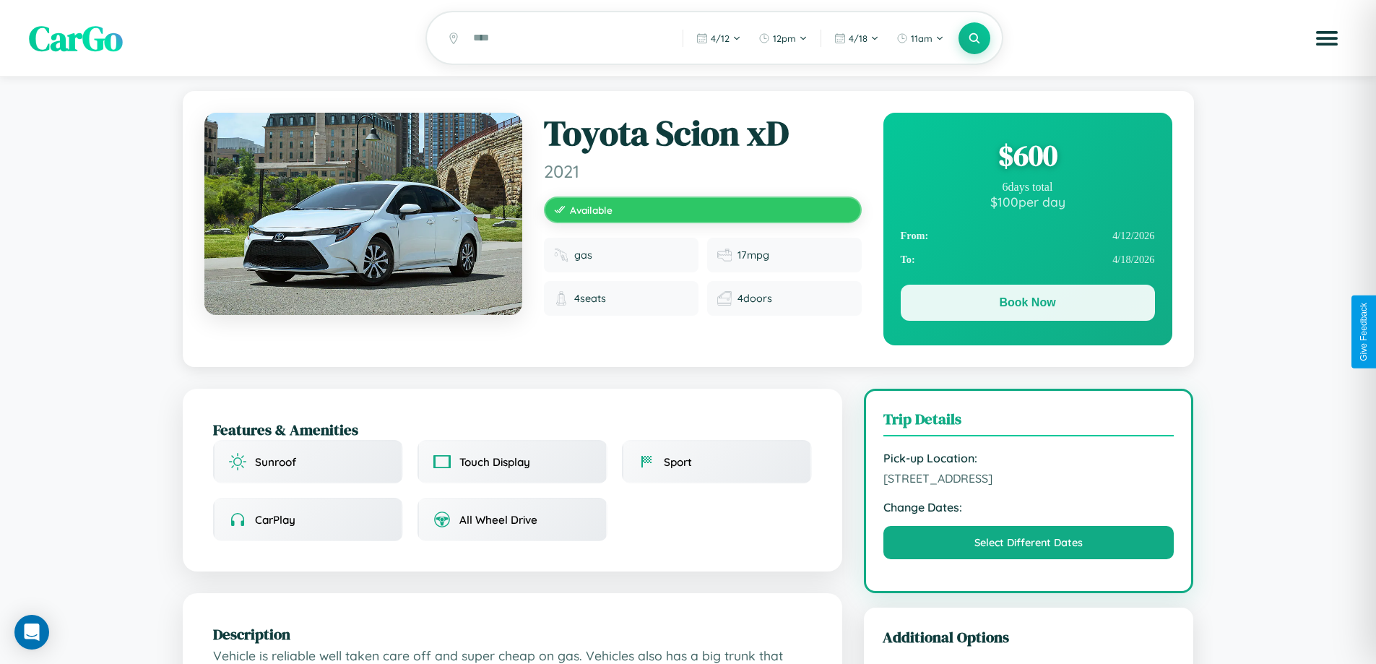
click at [1027, 305] on button "Book Now" at bounding box center [1028, 303] width 254 height 36
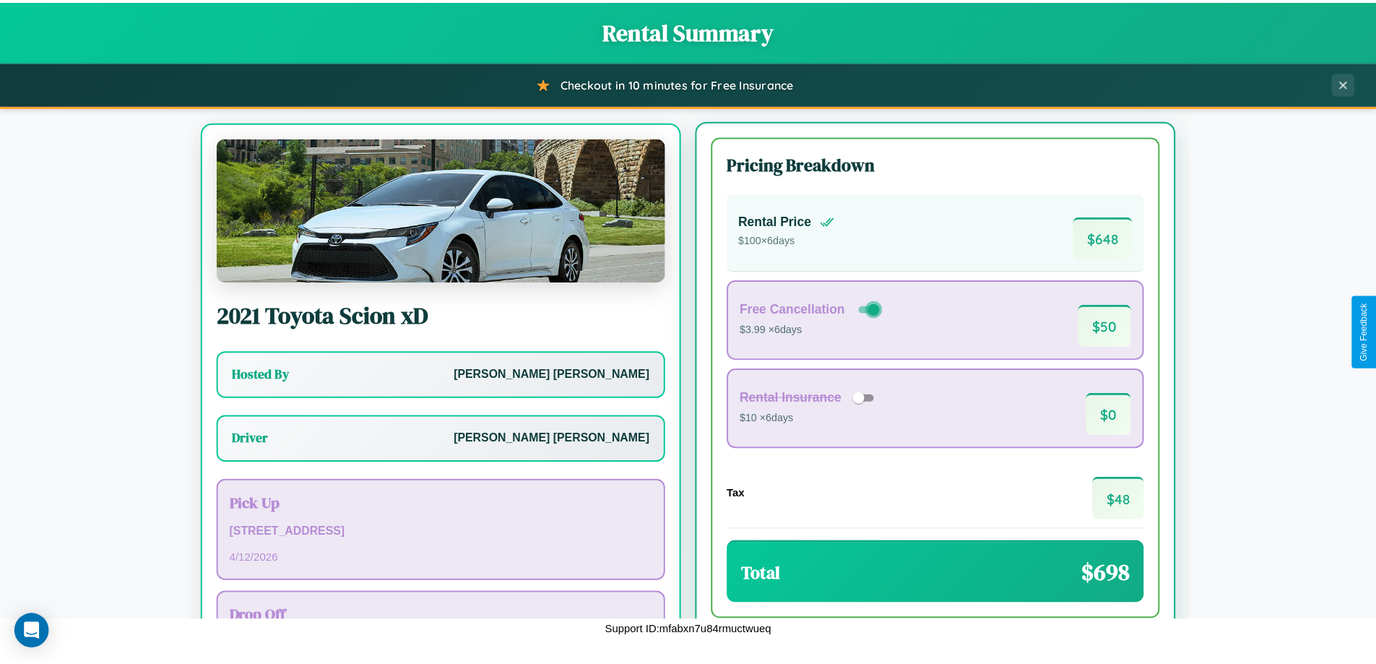
scroll to position [67, 0]
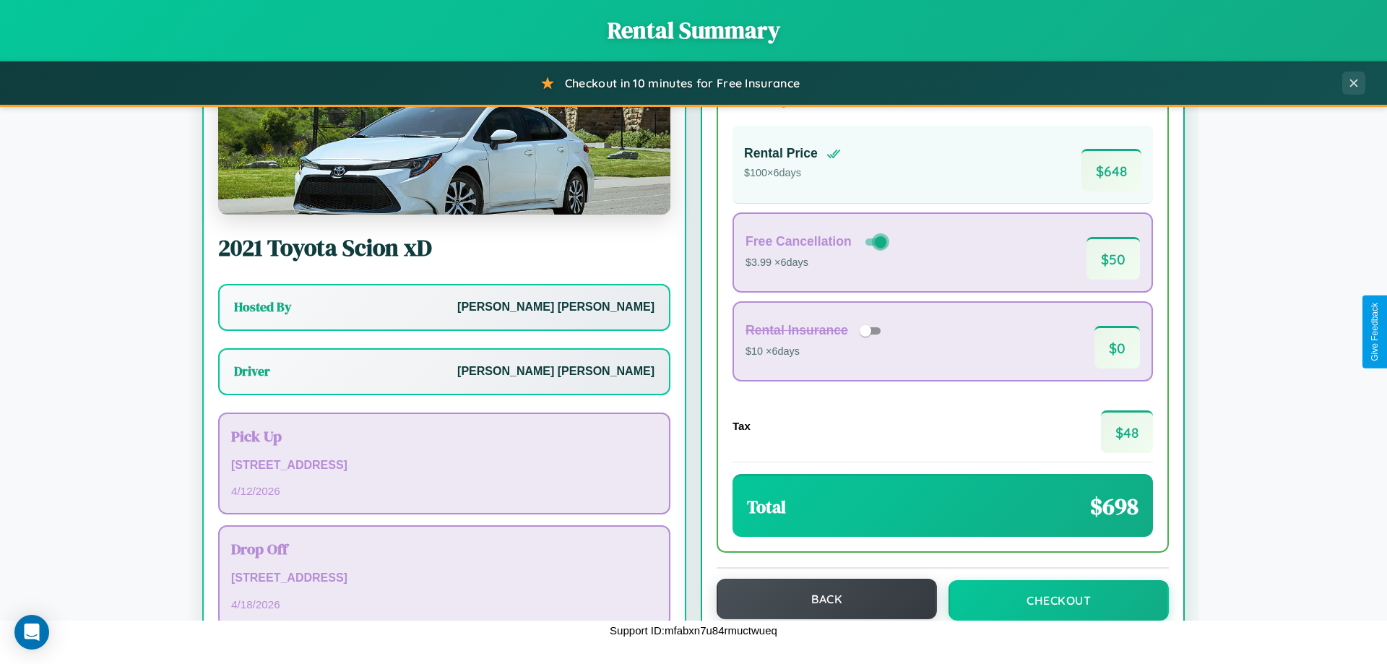
click at [820, 599] on button "Back" at bounding box center [826, 599] width 220 height 40
